Goal: Information Seeking & Learning: Learn about a topic

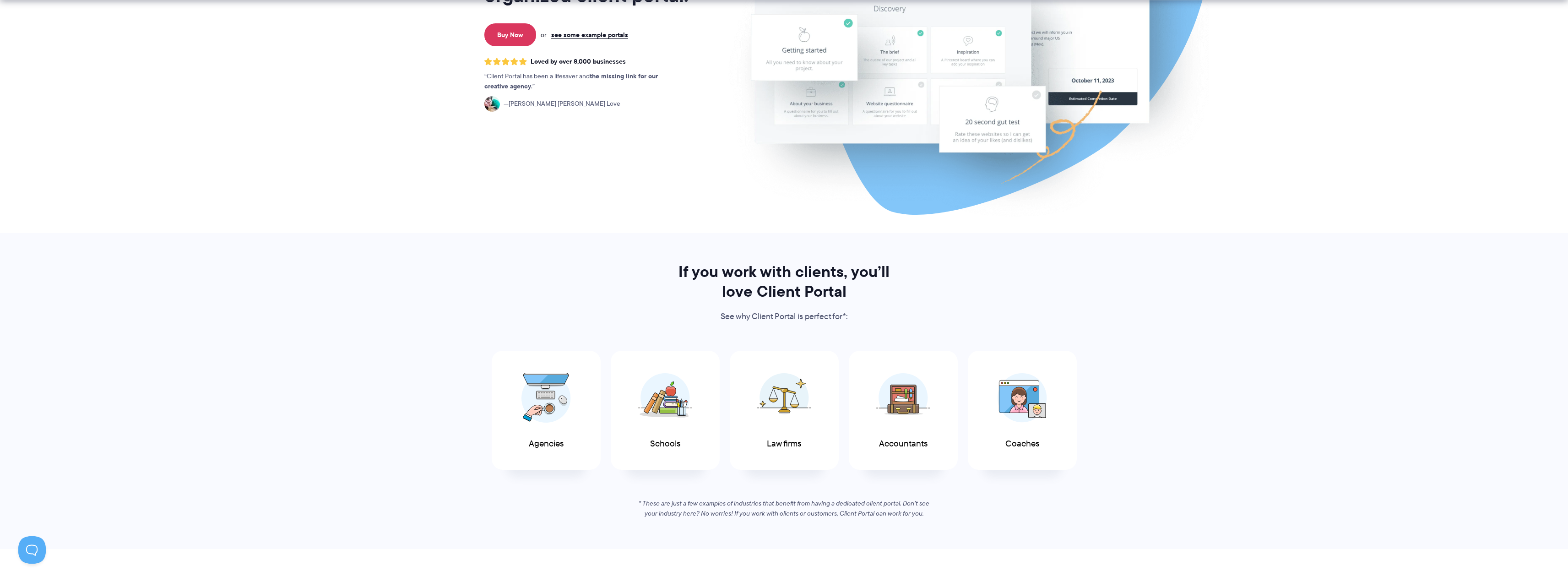
scroll to position [229, 0]
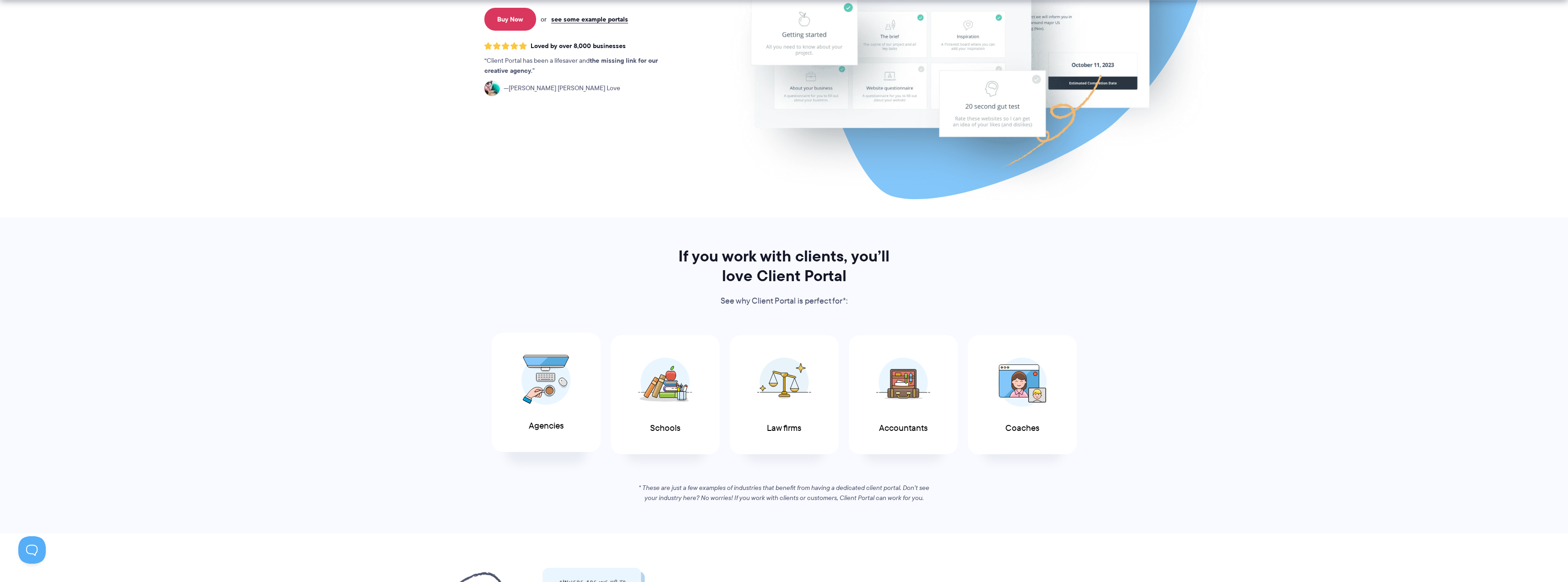
click at [548, 407] on span at bounding box center [546, 380] width 55 height 64
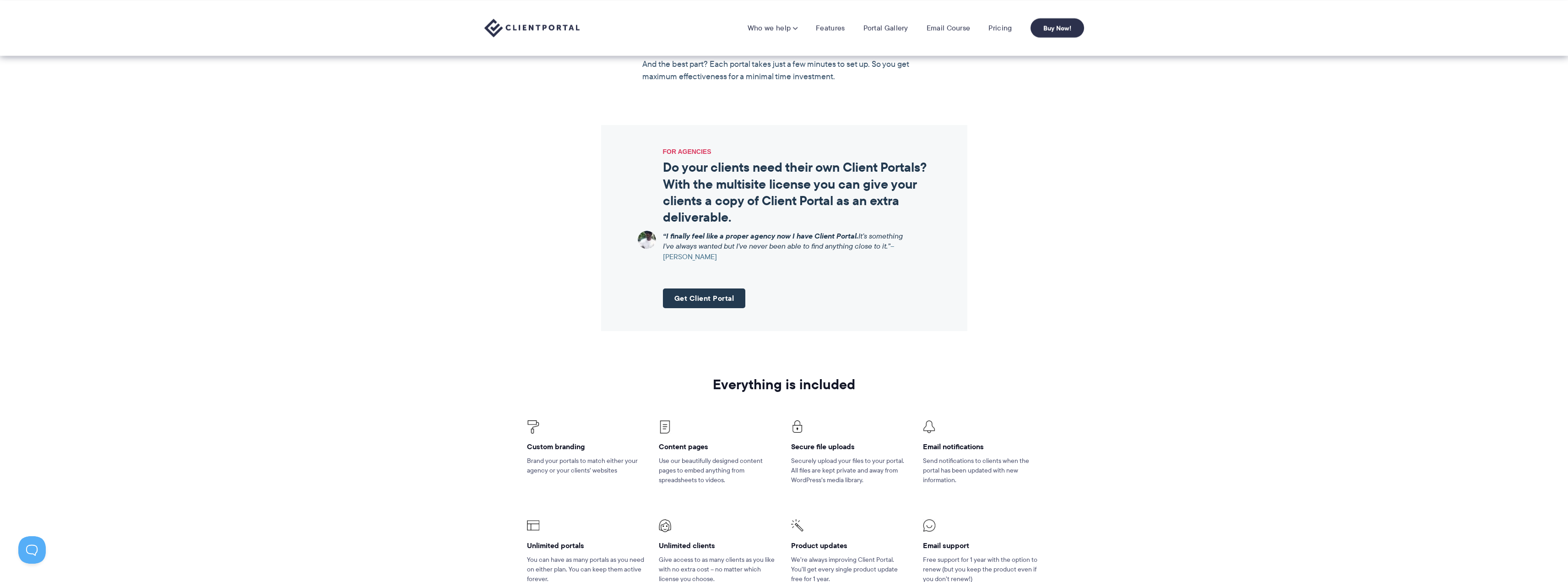
scroll to position [984, 0]
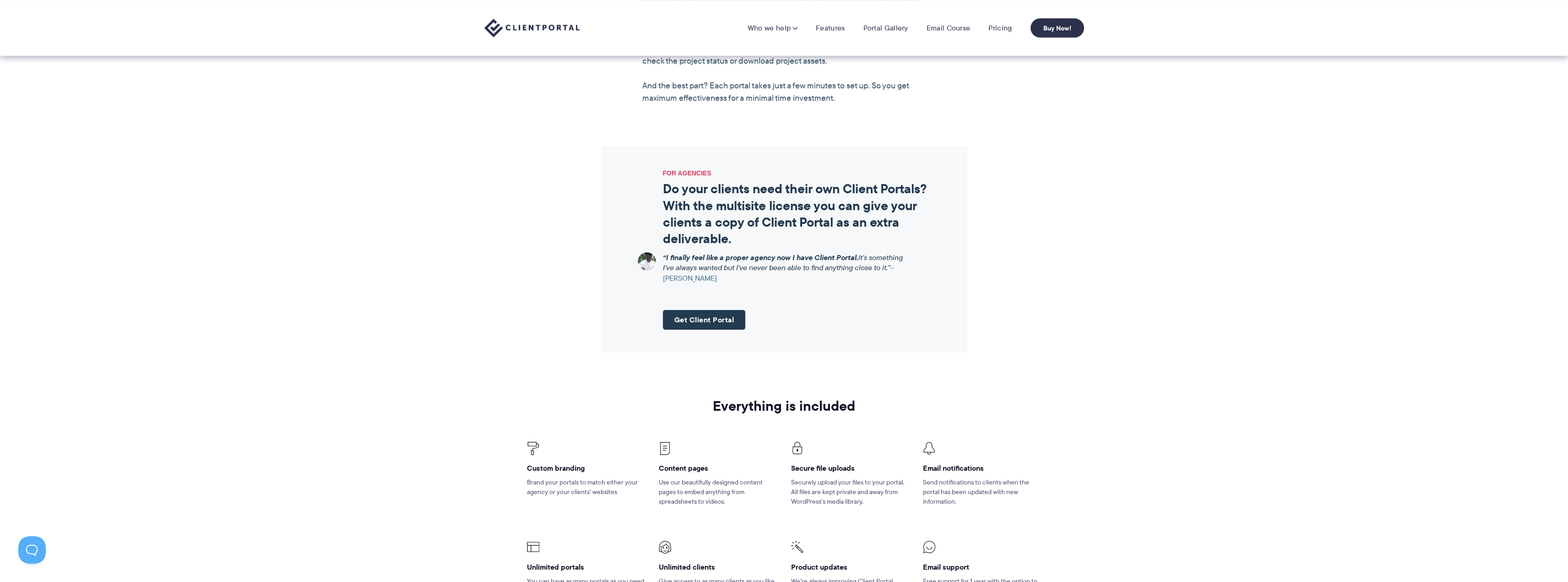
drag, startPoint x: 483, startPoint y: 298, endPoint x: 487, endPoint y: 257, distance: 41.2
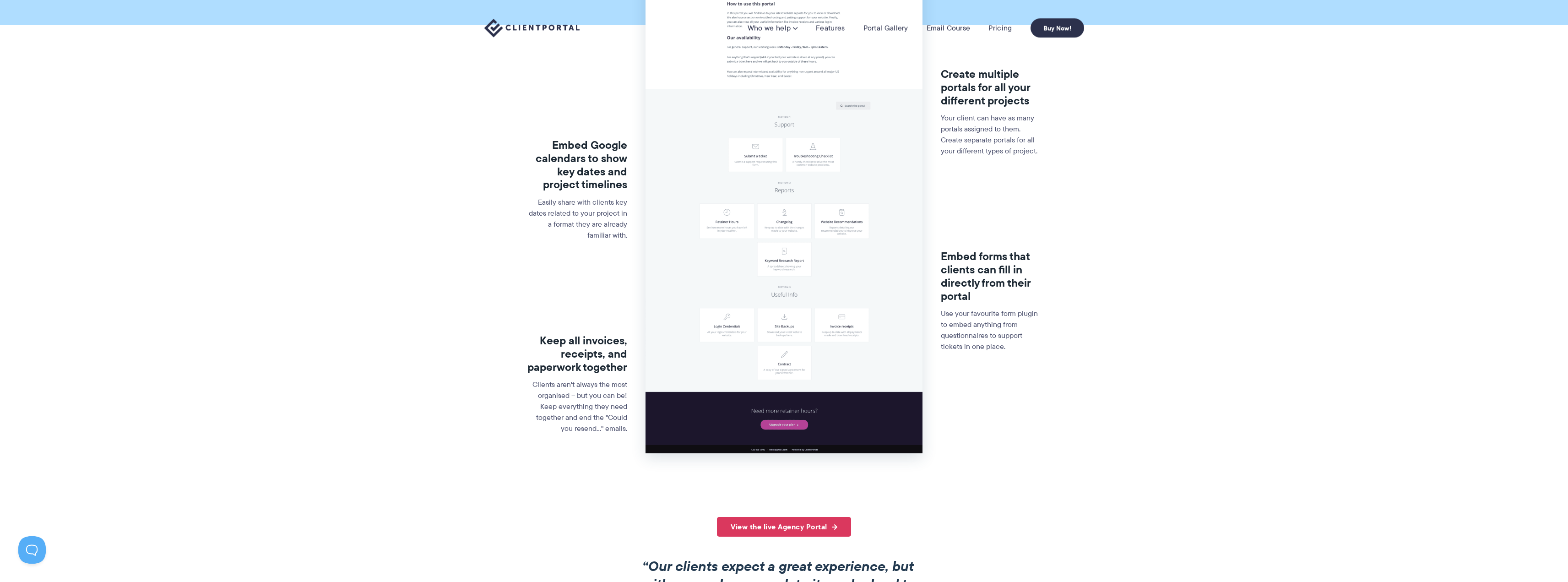
scroll to position [0, 0]
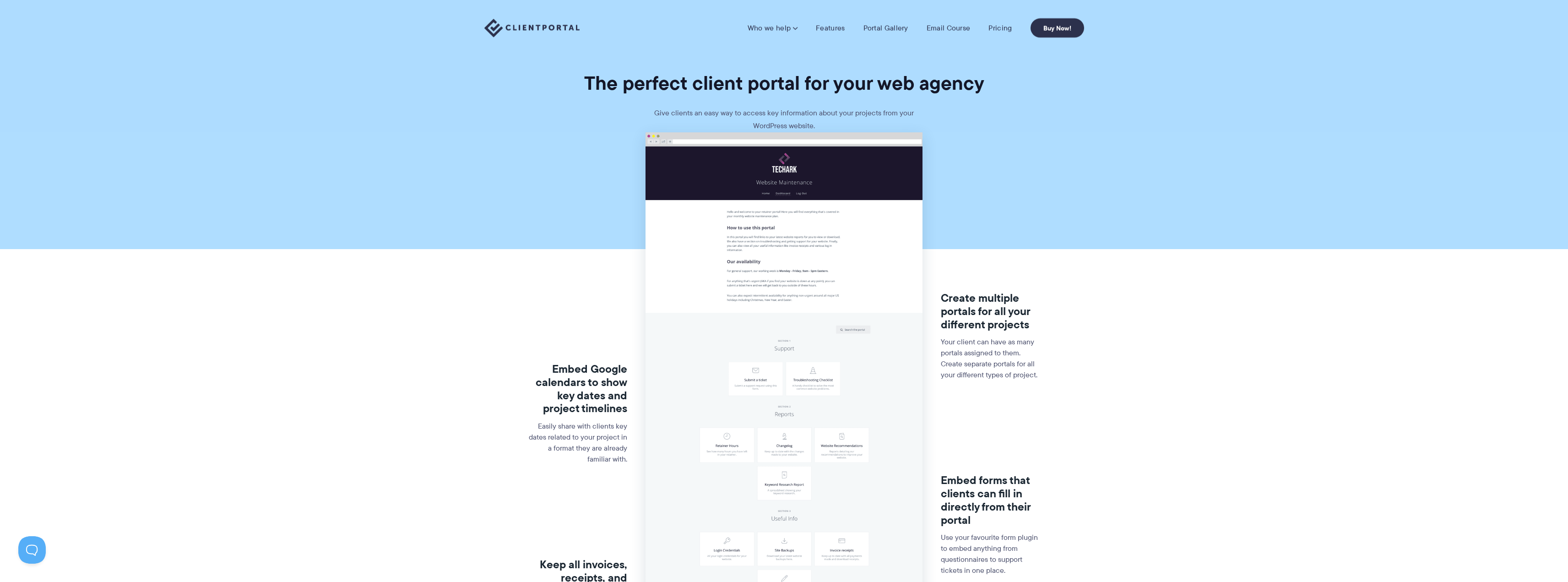
drag, startPoint x: 498, startPoint y: 313, endPoint x: 521, endPoint y: 96, distance: 218.2
